Goal: Information Seeking & Learning: Learn about a topic

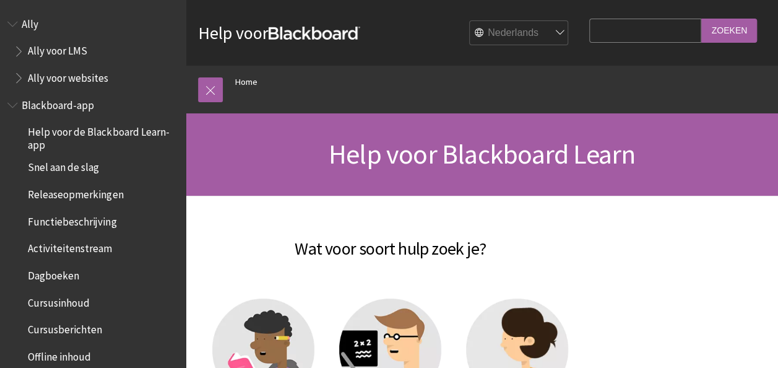
scroll to position [911, 0]
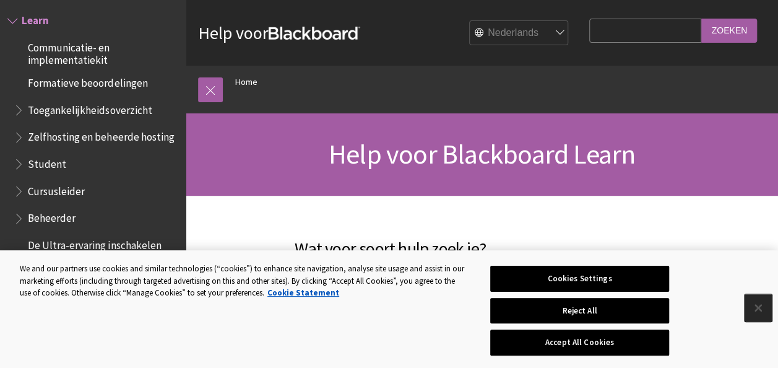
click at [756, 308] on button "Close" at bounding box center [757, 307] width 27 height 27
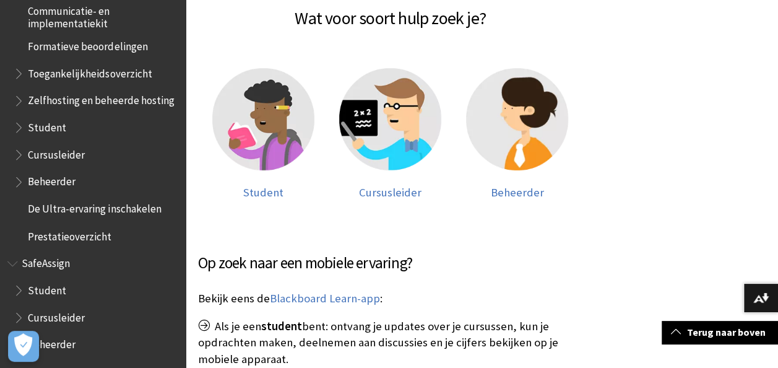
scroll to position [231, 0]
click at [309, 123] on img at bounding box center [263, 118] width 102 height 102
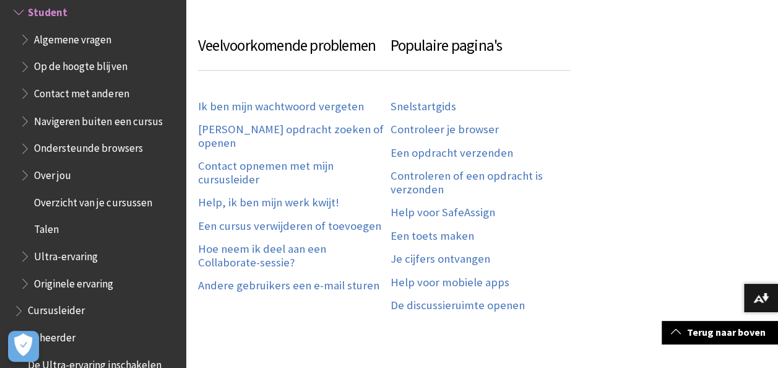
scroll to position [636, 0]
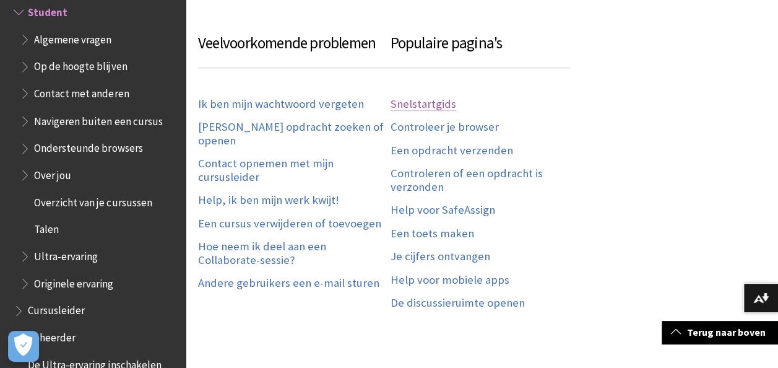
click at [433, 104] on link "Snelstartgids" at bounding box center [423, 104] width 66 height 14
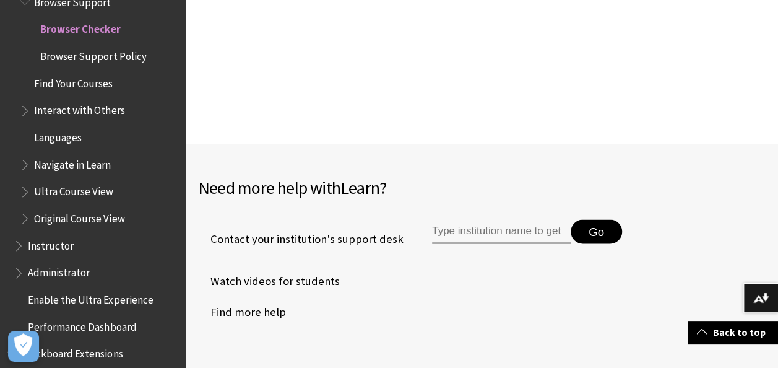
scroll to position [1085, 0]
